Goal: Transaction & Acquisition: Purchase product/service

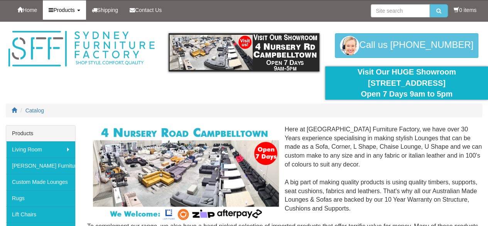
click at [55, 12] on span "Products" at bounding box center [63, 10] width 21 height 6
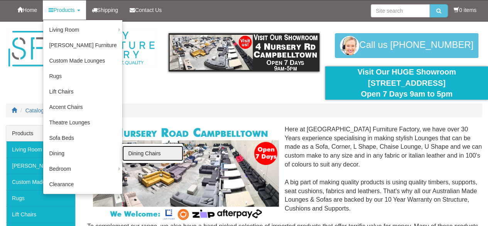
click at [143, 155] on link "Dining Chairs" at bounding box center [152, 152] width 61 height 15
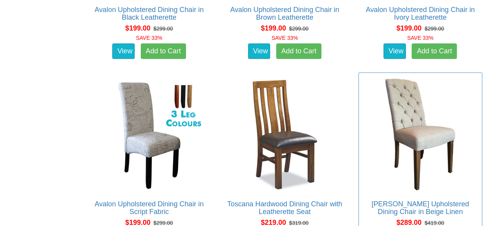
scroll to position [733, 0]
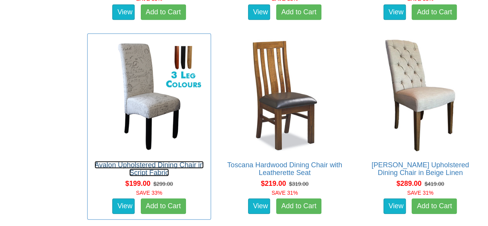
click at [152, 167] on link "Avalon Upholstered Dining Chair in Script Fabric" at bounding box center [148, 168] width 109 height 15
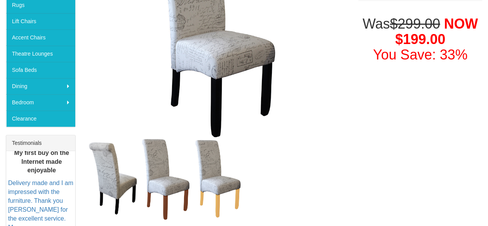
scroll to position [231, 0]
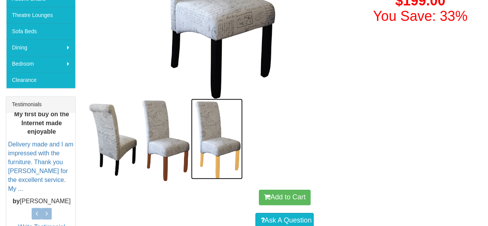
click at [219, 145] on img at bounding box center [217, 138] width 52 height 81
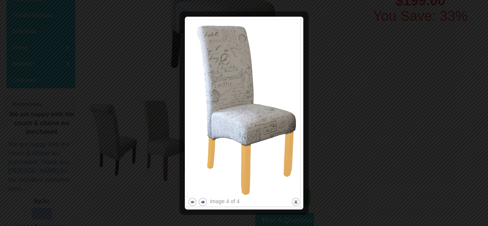
click at [203, 200] on button "next" at bounding box center [203, 202] width 10 height 10
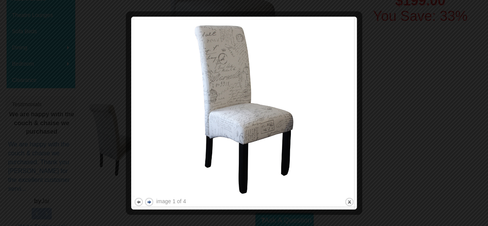
click at [203, 200] on div "image 1 of 4 previous next close" at bounding box center [244, 112] width 220 height 187
drag, startPoint x: 470, startPoint y: 84, endPoint x: 461, endPoint y: 86, distance: 8.9
click at [468, 84] on div at bounding box center [244, 113] width 488 height 226
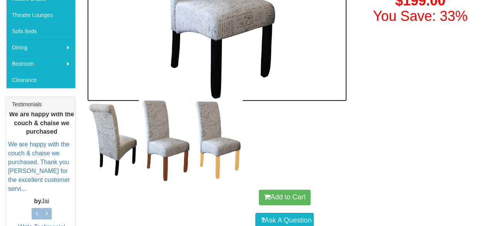
scroll to position [124, 0]
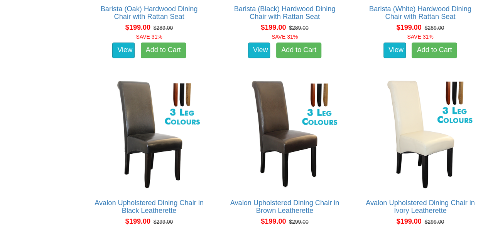
scroll to position [771, 0]
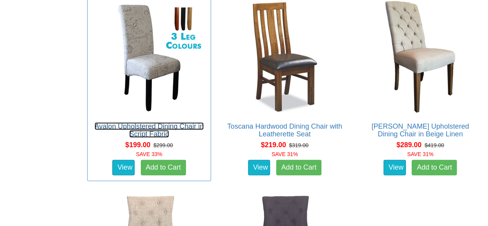
click at [152, 125] on link "Avalon Upholstered Dining Chair in Script Fabric" at bounding box center [148, 129] width 109 height 15
